Goal: Information Seeking & Learning: Learn about a topic

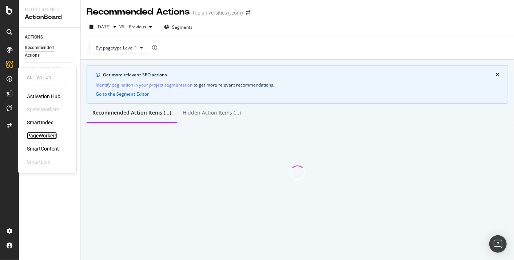
click at [45, 135] on div "PageWorkers" at bounding box center [42, 135] width 30 height 7
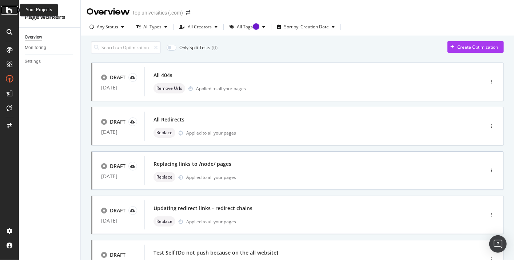
click at [8, 13] on icon at bounding box center [9, 10] width 7 height 9
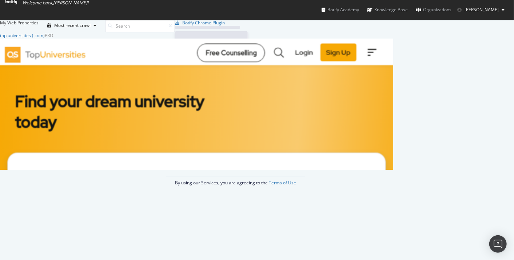
scroll to position [254, 502]
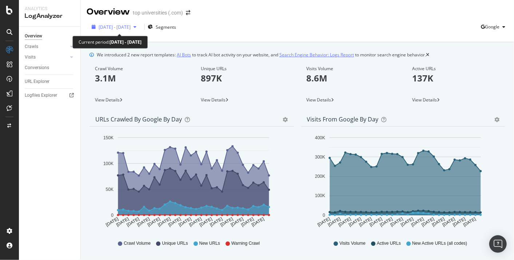
click at [131, 25] on span "[DATE] - [DATE]" at bounding box center [115, 27] width 32 height 6
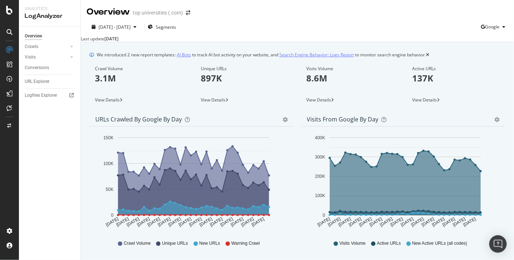
click at [203, 36] on div "Last update [DATE]" at bounding box center [298, 39] width 434 height 6
click at [27, 48] on div "Crawls" at bounding box center [31, 47] width 13 height 8
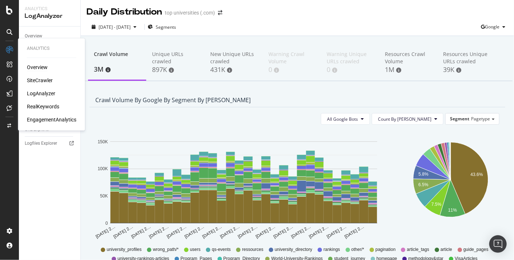
click at [39, 66] on div "Overview" at bounding box center [37, 67] width 21 height 7
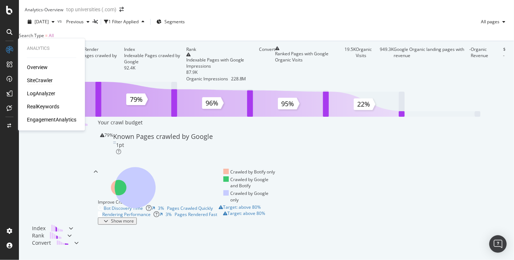
click at [36, 80] on div "SiteCrawler" at bounding box center [40, 80] width 26 height 7
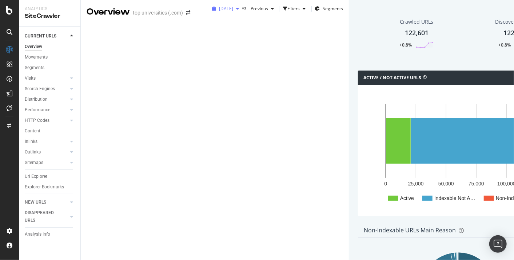
click at [219, 12] on span "[DATE]" at bounding box center [226, 8] width 14 height 6
